Goal: Register for event/course

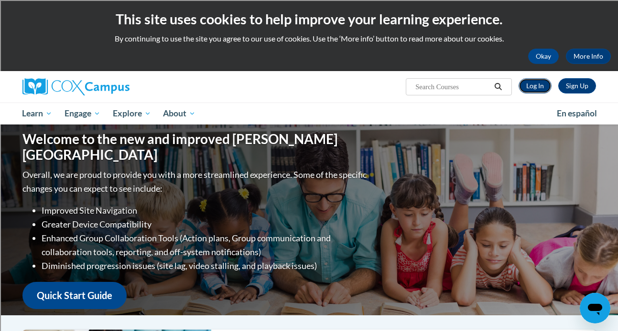
click at [534, 86] on link "Log In" at bounding box center [534, 85] width 33 height 15
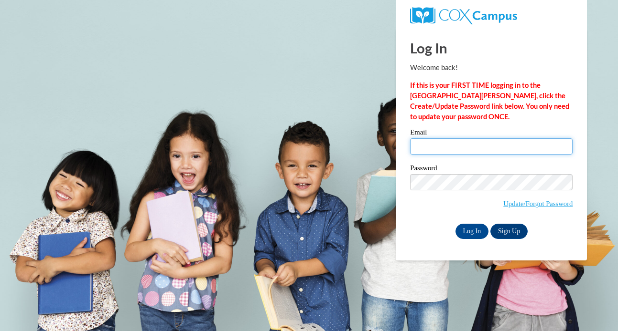
click at [460, 151] on input "Email" at bounding box center [491, 147] width 162 height 16
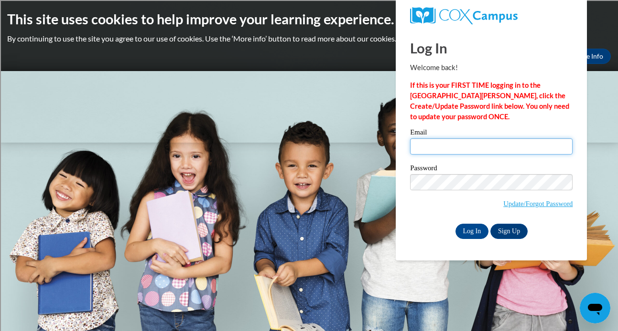
type input "apurgill@shorewood.k12.wi.us"
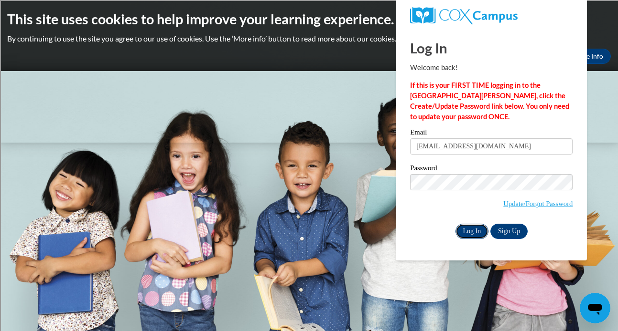
click at [471, 231] on input "Log In" at bounding box center [471, 231] width 33 height 15
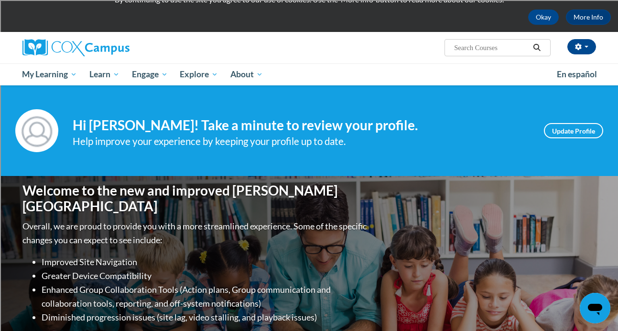
scroll to position [21, 0]
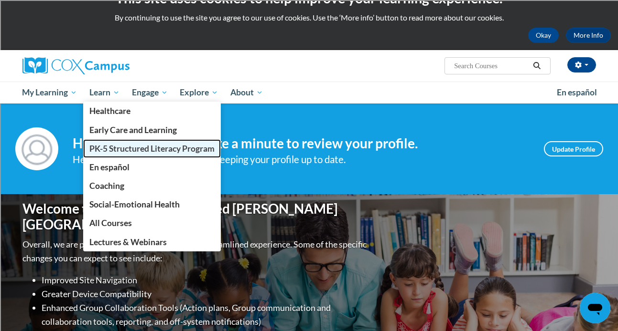
click at [120, 153] on span "PK-5 Structured Literacy Program" at bounding box center [151, 149] width 125 height 10
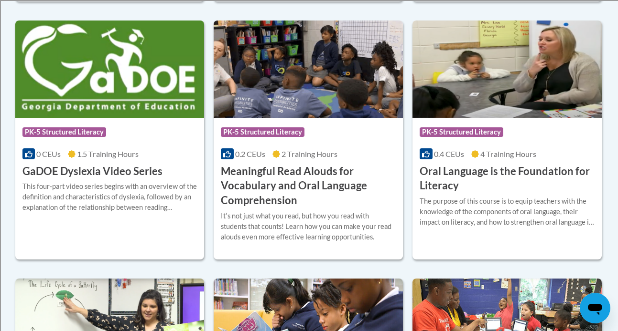
scroll to position [652, 0]
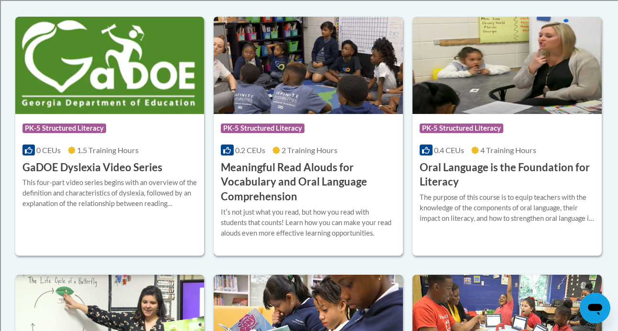
click at [267, 166] on h3 "Meaningful Read Alouds for Vocabulary and Oral Language Comprehension" at bounding box center [308, 182] width 175 height 44
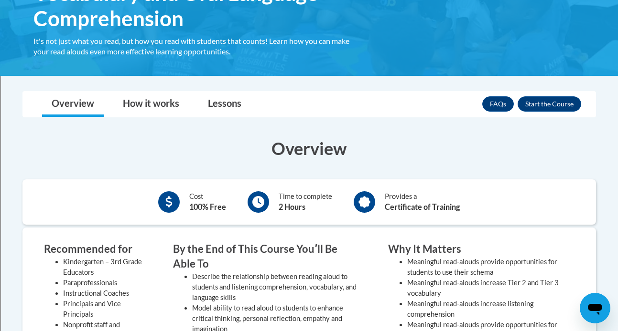
scroll to position [146, 0]
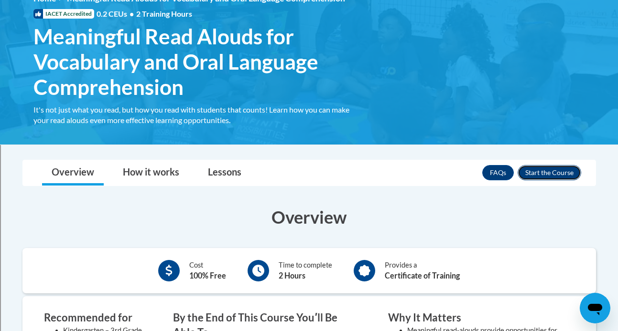
click at [554, 175] on button "Enroll" at bounding box center [549, 172] width 64 height 15
